Goal: Information Seeking & Learning: Learn about a topic

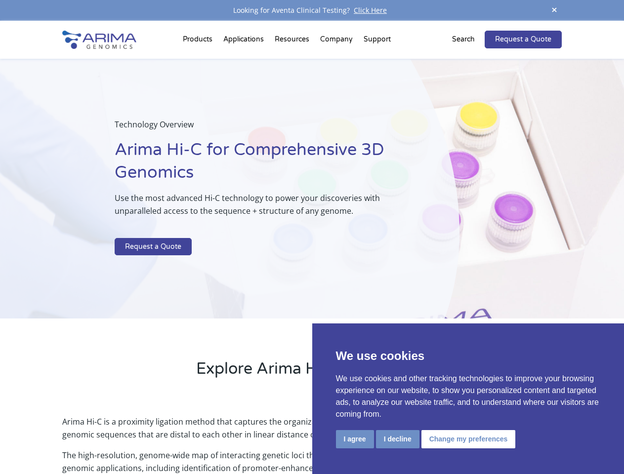
click at [312, 237] on p at bounding box center [262, 231] width 295 height 13
click at [355, 439] on button "I agree" at bounding box center [355, 439] width 38 height 18
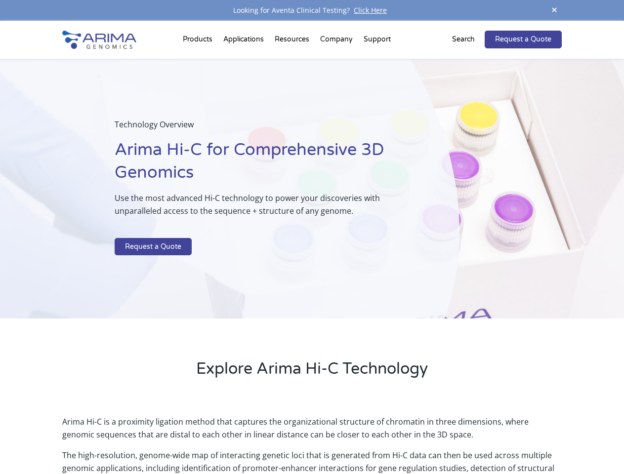
click at [397, 439] on p "Arima Hi-C is a proximity ligation method that captures the organizational stru…" at bounding box center [311, 432] width 499 height 34
click at [467, 439] on p "Arima Hi-C is a proximity ligation method that captures the organizational stru…" at bounding box center [311, 432] width 499 height 34
click at [554, 10] on span at bounding box center [554, 10] width 15 height 13
click at [312, 247] on div "Technology Overview Arima Hi-C for Comprehensive 3D Genomics Use the most advan…" at bounding box center [229, 189] width 459 height 260
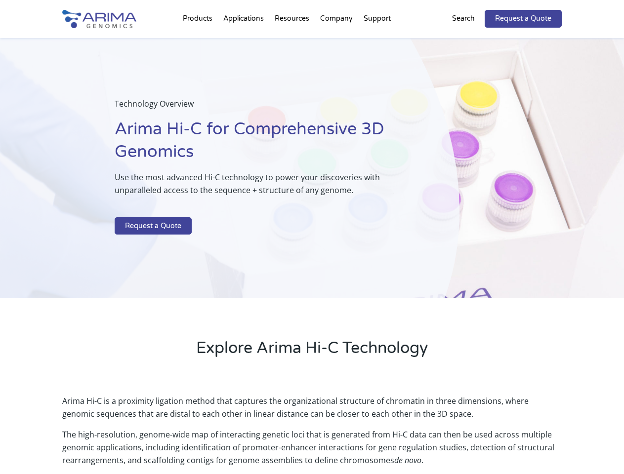
click at [199, 41] on div "Technology Overview Arima Hi-C for Comprehensive 3D Genomics Use the most advan…" at bounding box center [229, 168] width 459 height 260
click at [293, 41] on div "Technology Overview Arima Hi-C for Comprehensive 3D Genomics Use the most advan…" at bounding box center [229, 168] width 459 height 260
click at [337, 41] on div "Technology Overview Arima Hi-C for Comprehensive 3D Genomics Use the most advan…" at bounding box center [229, 168] width 459 height 260
click at [377, 41] on div "Technology Overview Arima Hi-C for Comprehensive 3D Genomics Use the most advan…" at bounding box center [229, 168] width 459 height 260
